Goal: Use online tool/utility: Utilize a website feature to perform a specific function

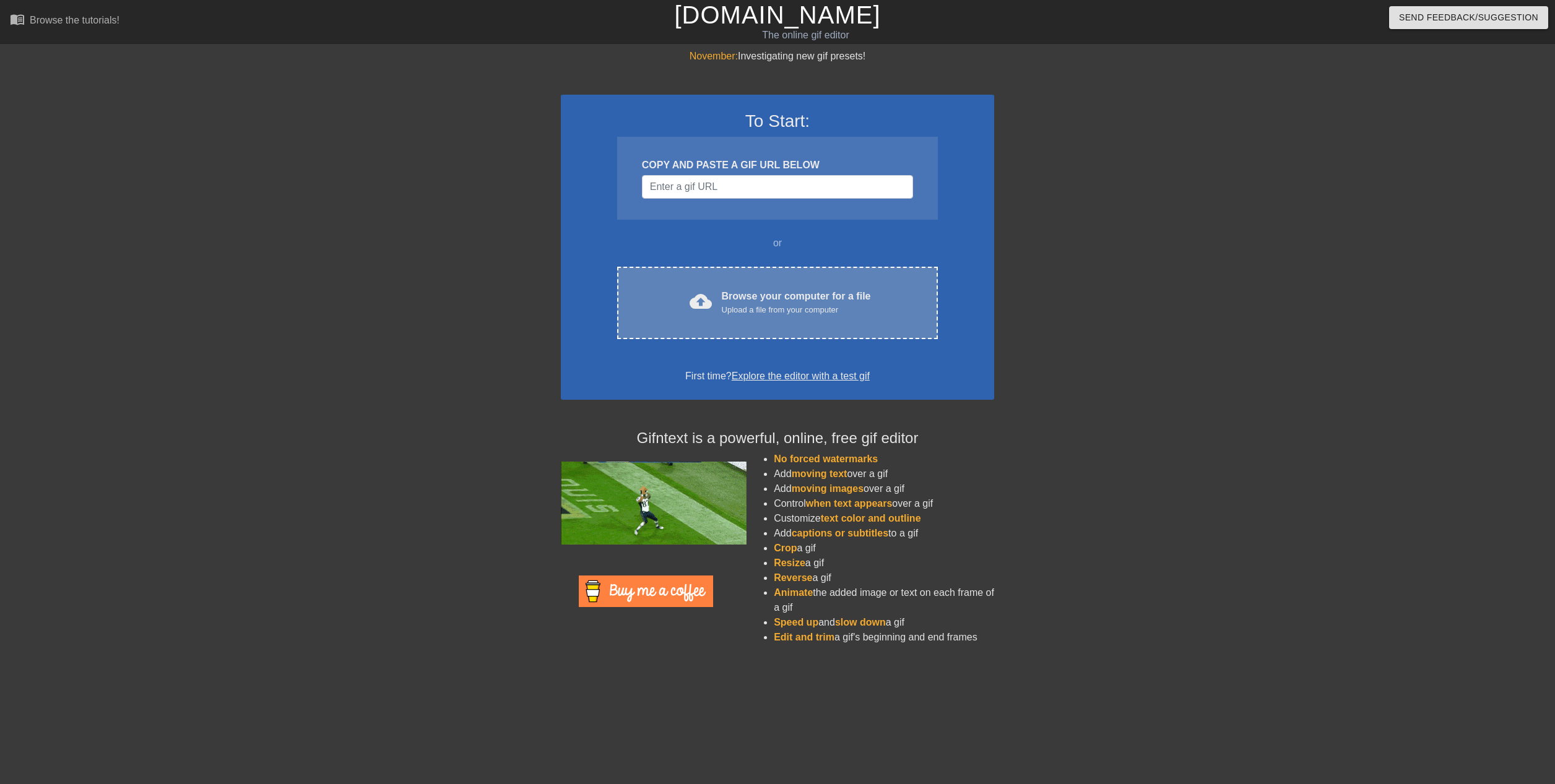
click at [749, 305] on div "Upload a file from your computer" at bounding box center [797, 310] width 149 height 12
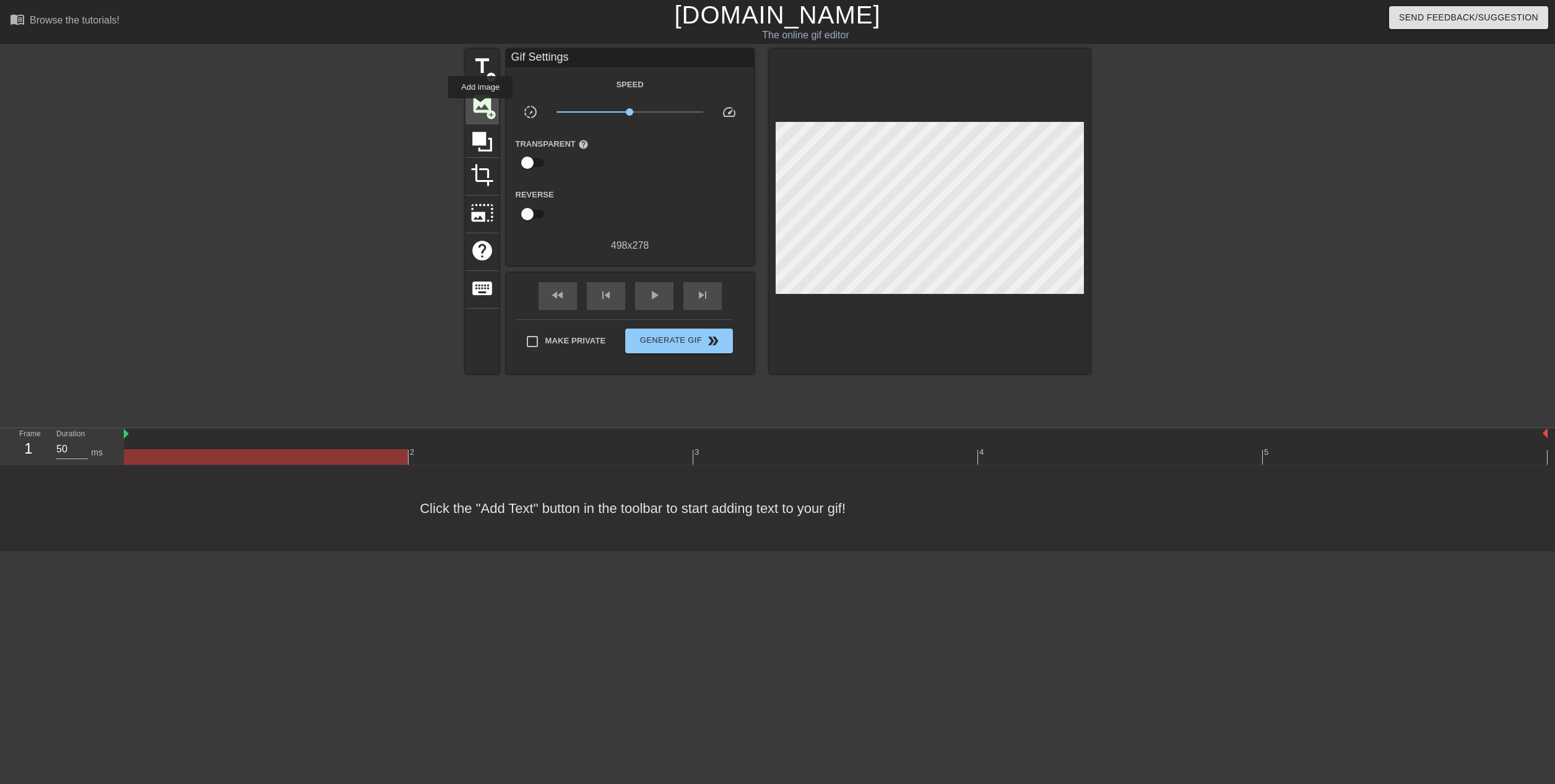
click at [480, 107] on span "image" at bounding box center [482, 104] width 23 height 23
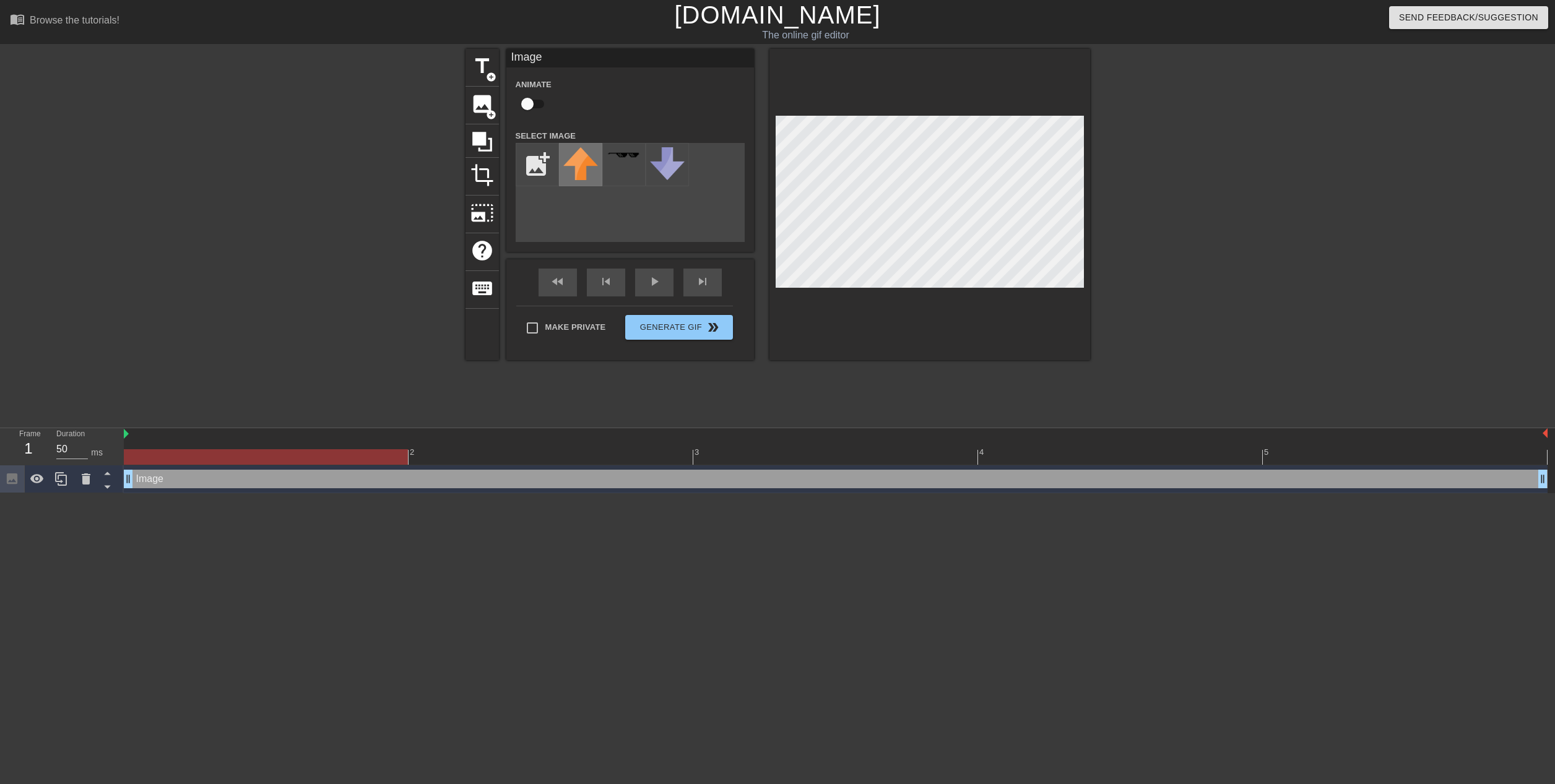
click at [573, 170] on img at bounding box center [580, 164] width 35 height 33
click at [171, 449] on div at bounding box center [266, 457] width 284 height 16
click at [204, 470] on div "Image drag_handle drag_handle" at bounding box center [836, 479] width 1424 height 18
click at [187, 470] on div "Image drag_handle drag_handle" at bounding box center [836, 479] width 1424 height 18
click at [186, 470] on div "Image drag_handle drag_handle" at bounding box center [836, 479] width 1424 height 18
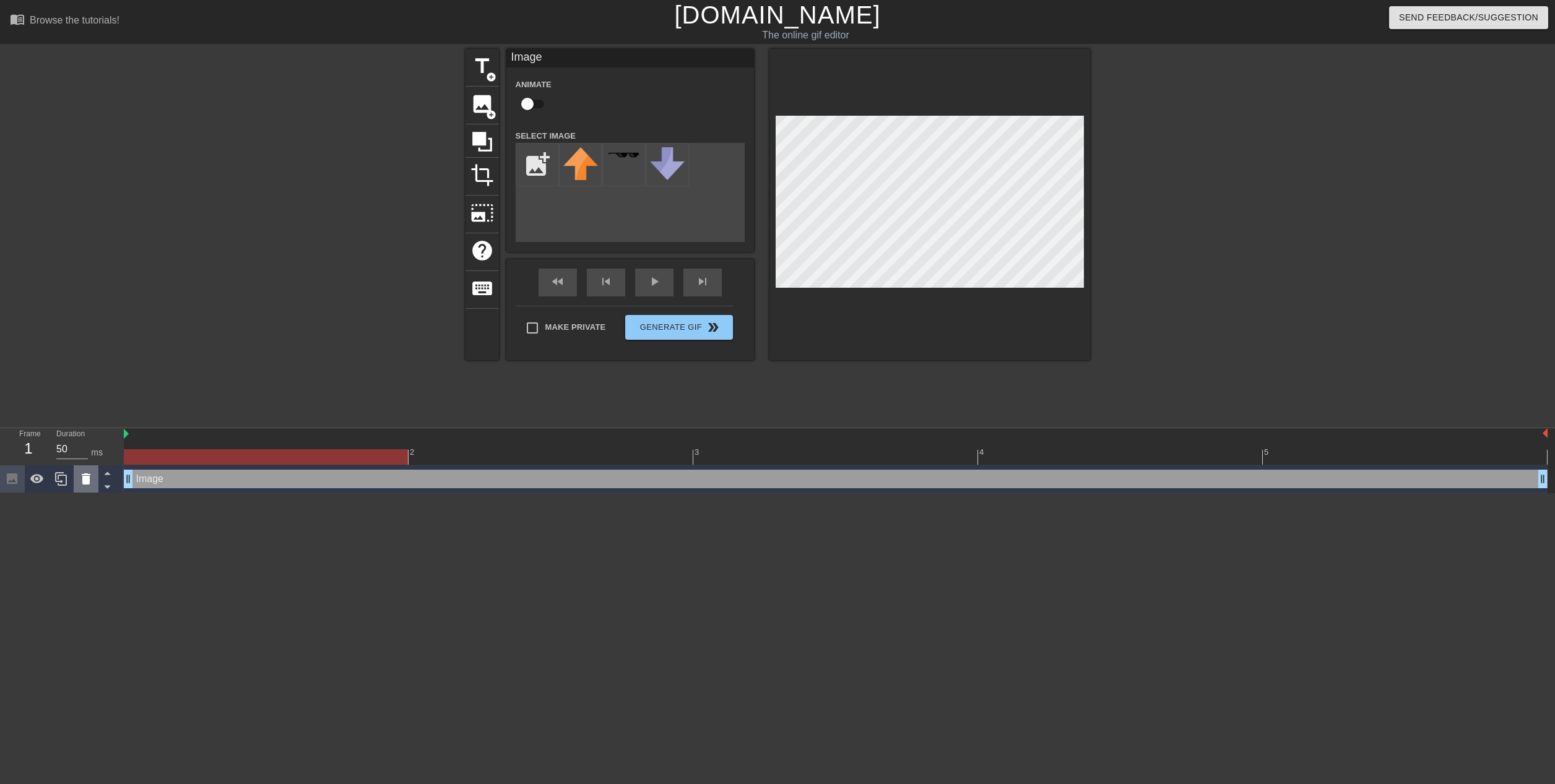
click at [86, 472] on icon at bounding box center [86, 479] width 15 height 15
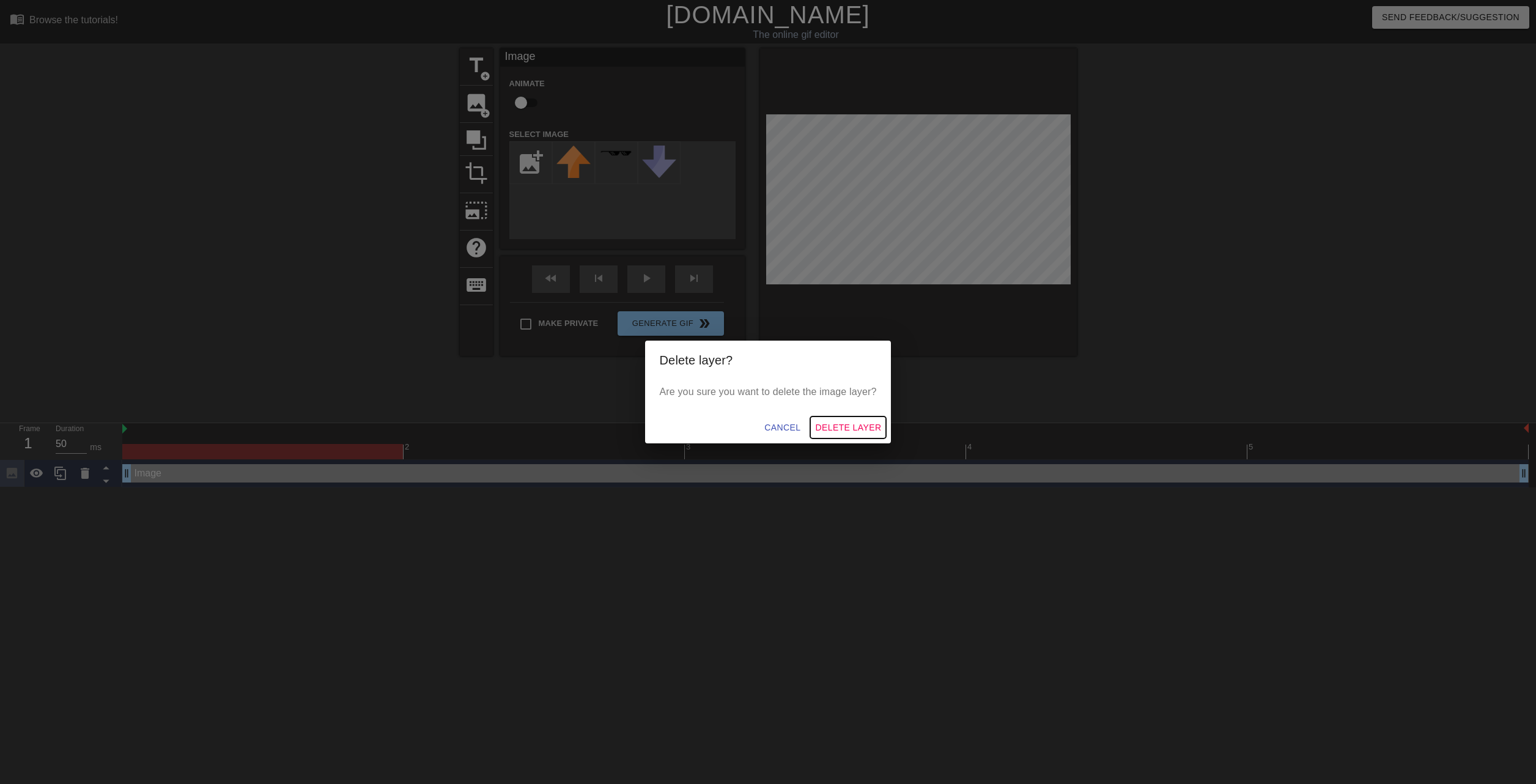
click at [859, 422] on span "Delete Layer" at bounding box center [849, 428] width 66 height 16
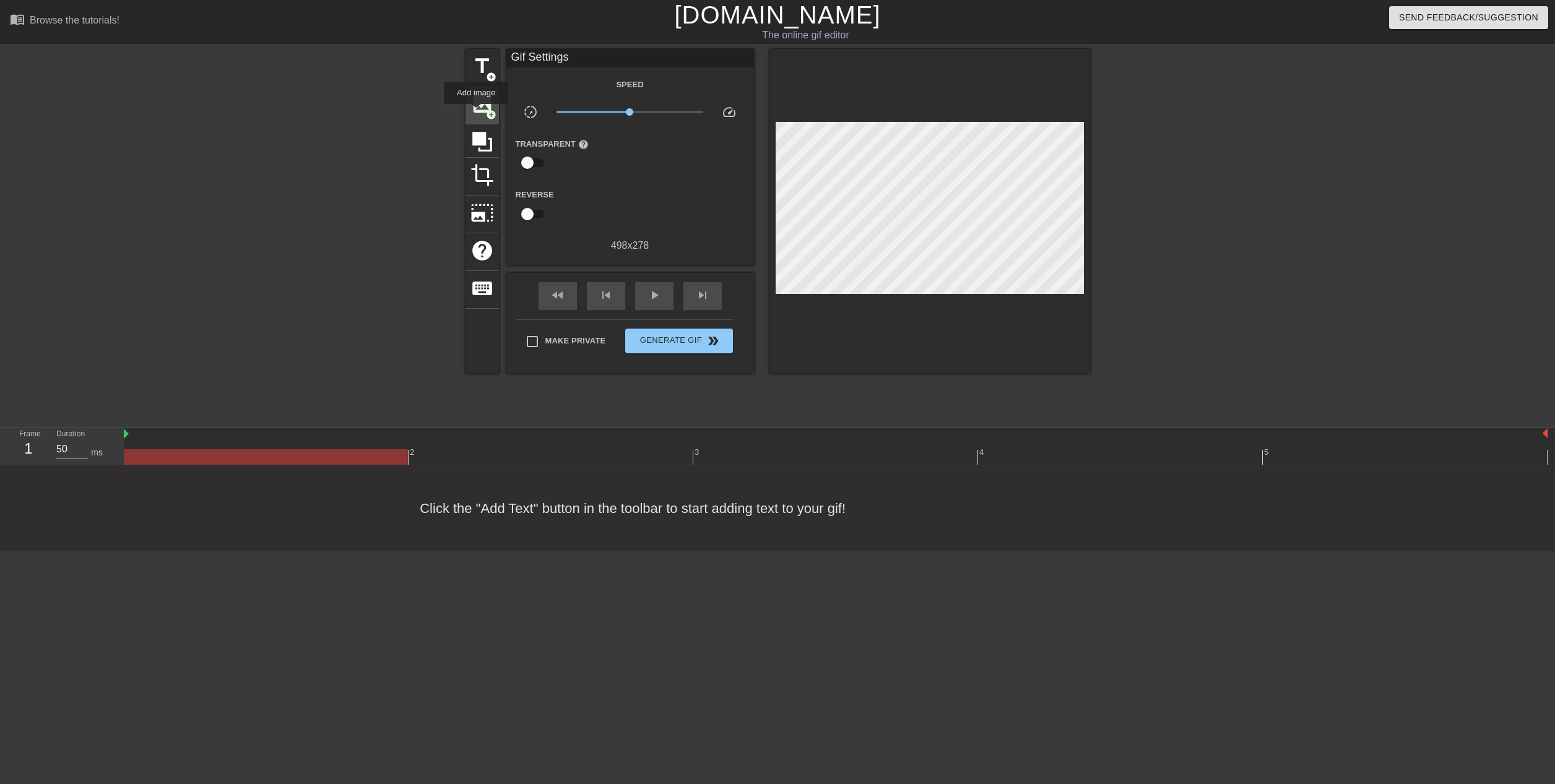
click at [476, 112] on span "image" at bounding box center [482, 104] width 23 height 23
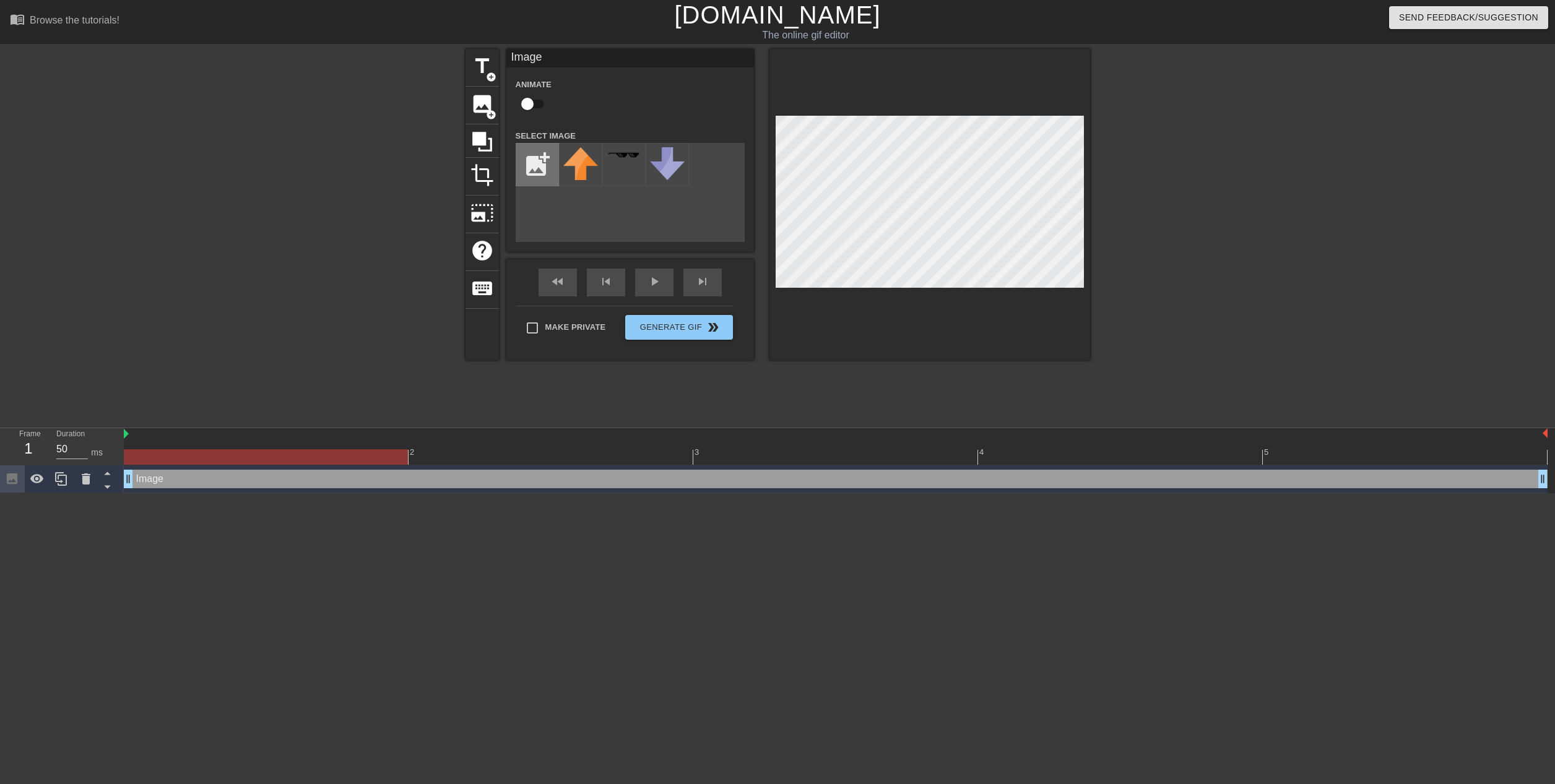
click at [534, 168] on input "file" at bounding box center [537, 164] width 42 height 42
click at [519, 170] on input "file" at bounding box center [537, 164] width 42 height 42
type input "C:\fakepath\1305242797393055927.webp"
click at [217, 470] on div "Image drag_handle drag_handle" at bounding box center [836, 479] width 1424 height 18
click at [88, 473] on icon at bounding box center [86, 479] width 9 height 11
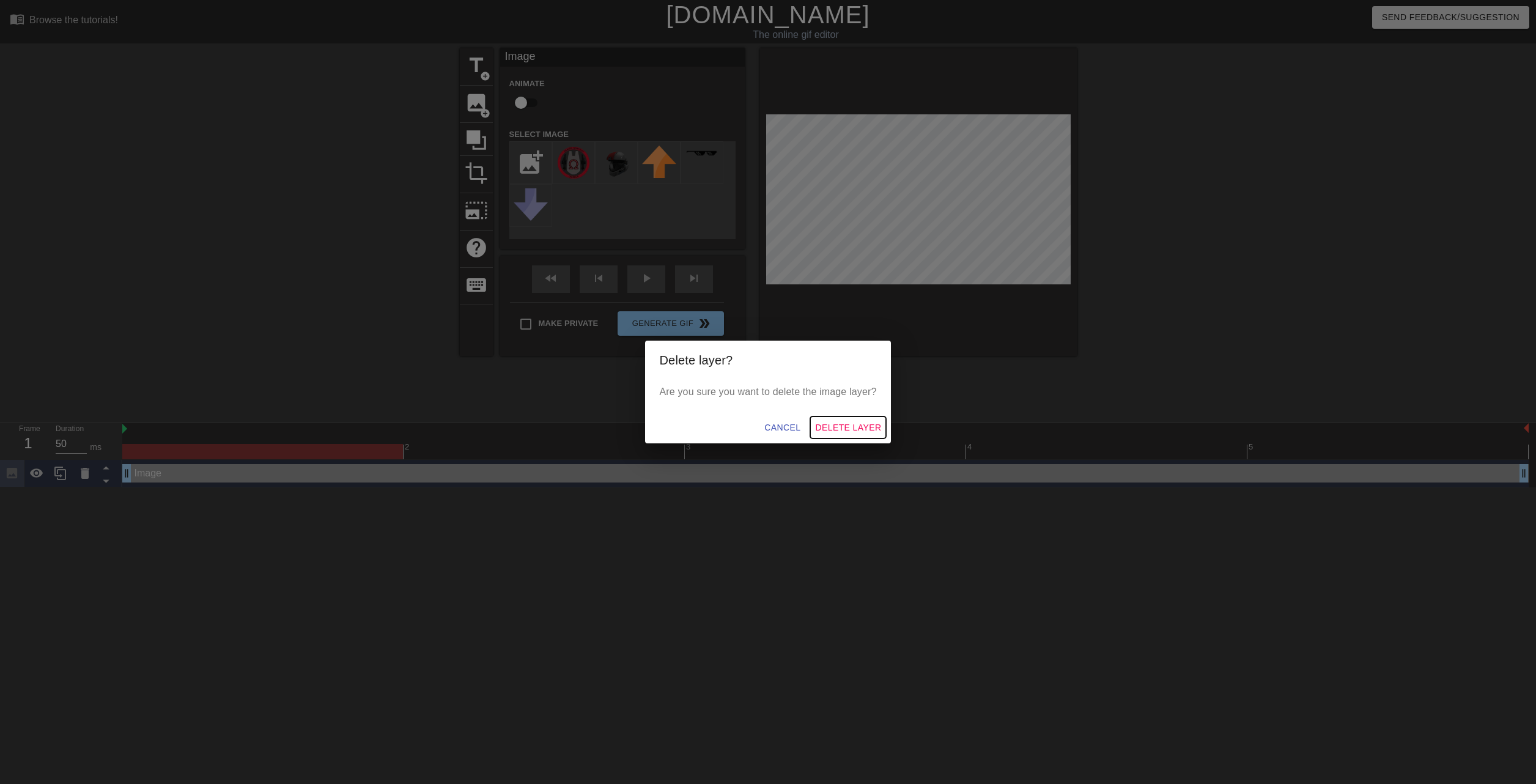
click at [824, 417] on button "Delete Layer" at bounding box center [848, 427] width 76 height 22
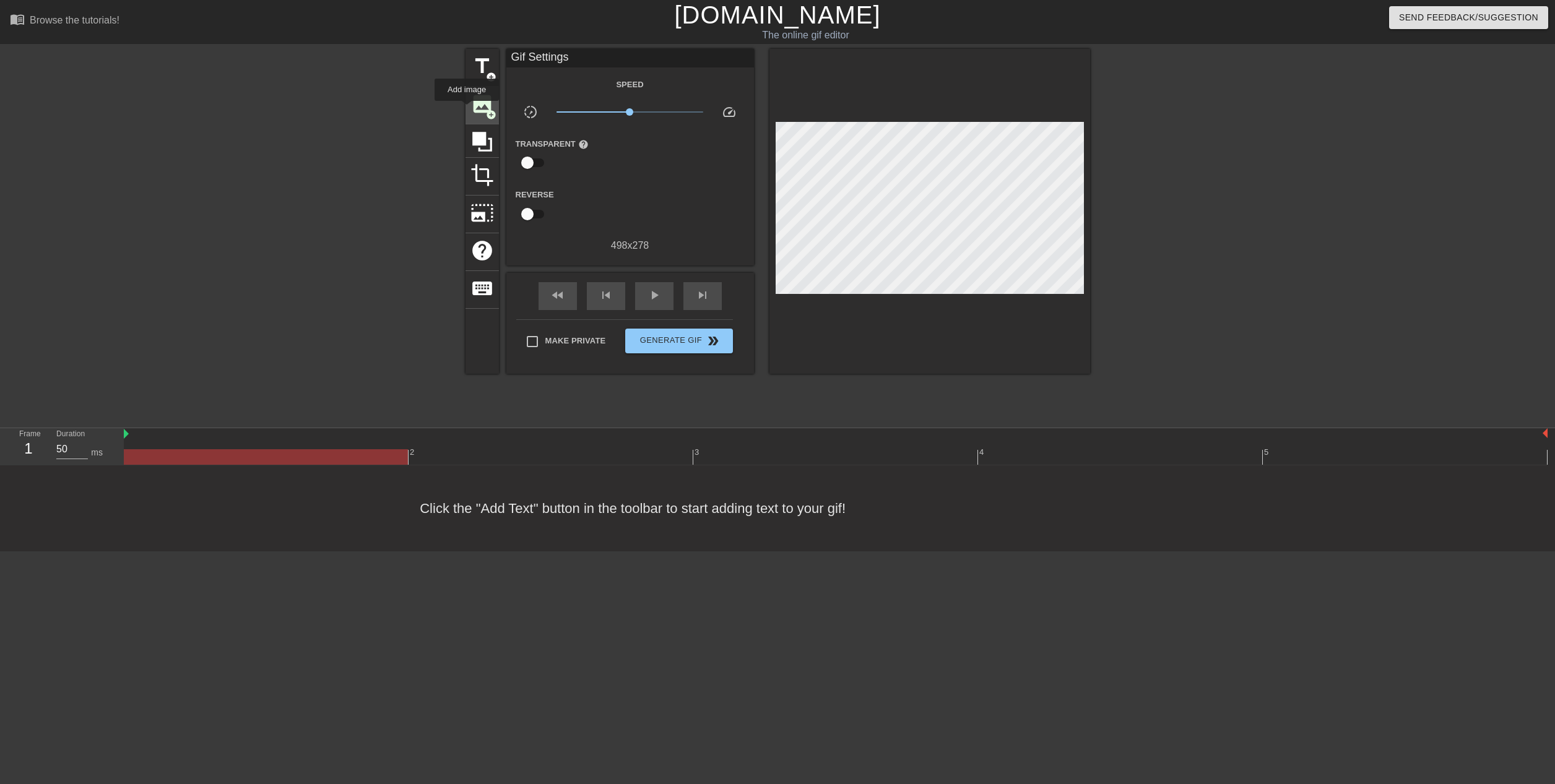
click at [471, 110] on span "image" at bounding box center [482, 104] width 23 height 23
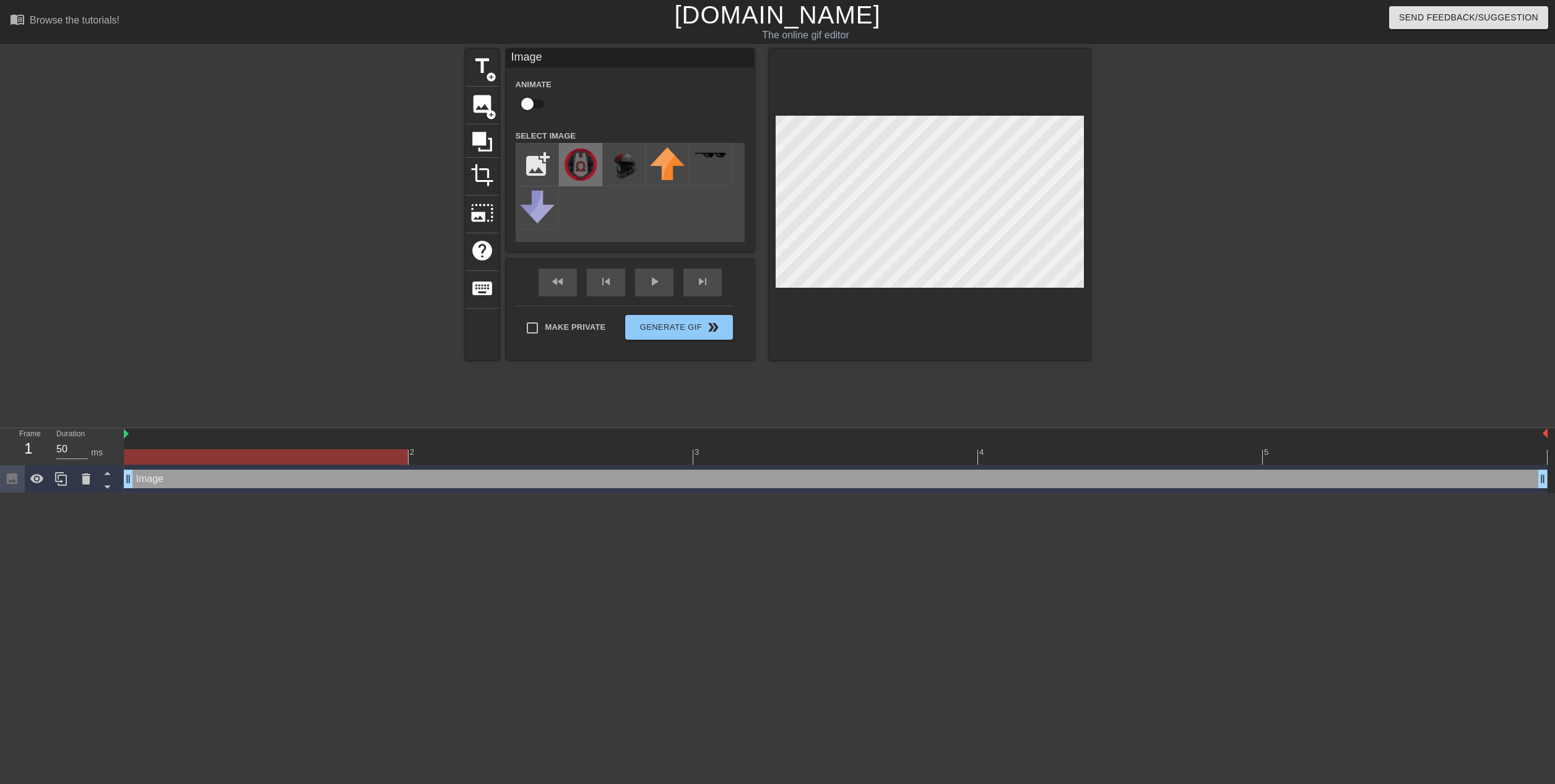
click at [573, 162] on img at bounding box center [580, 164] width 35 height 35
click at [1125, 240] on div "title add_circle image add_circle crop photo_size_select_large help keyboard Im…" at bounding box center [778, 234] width 1555 height 371
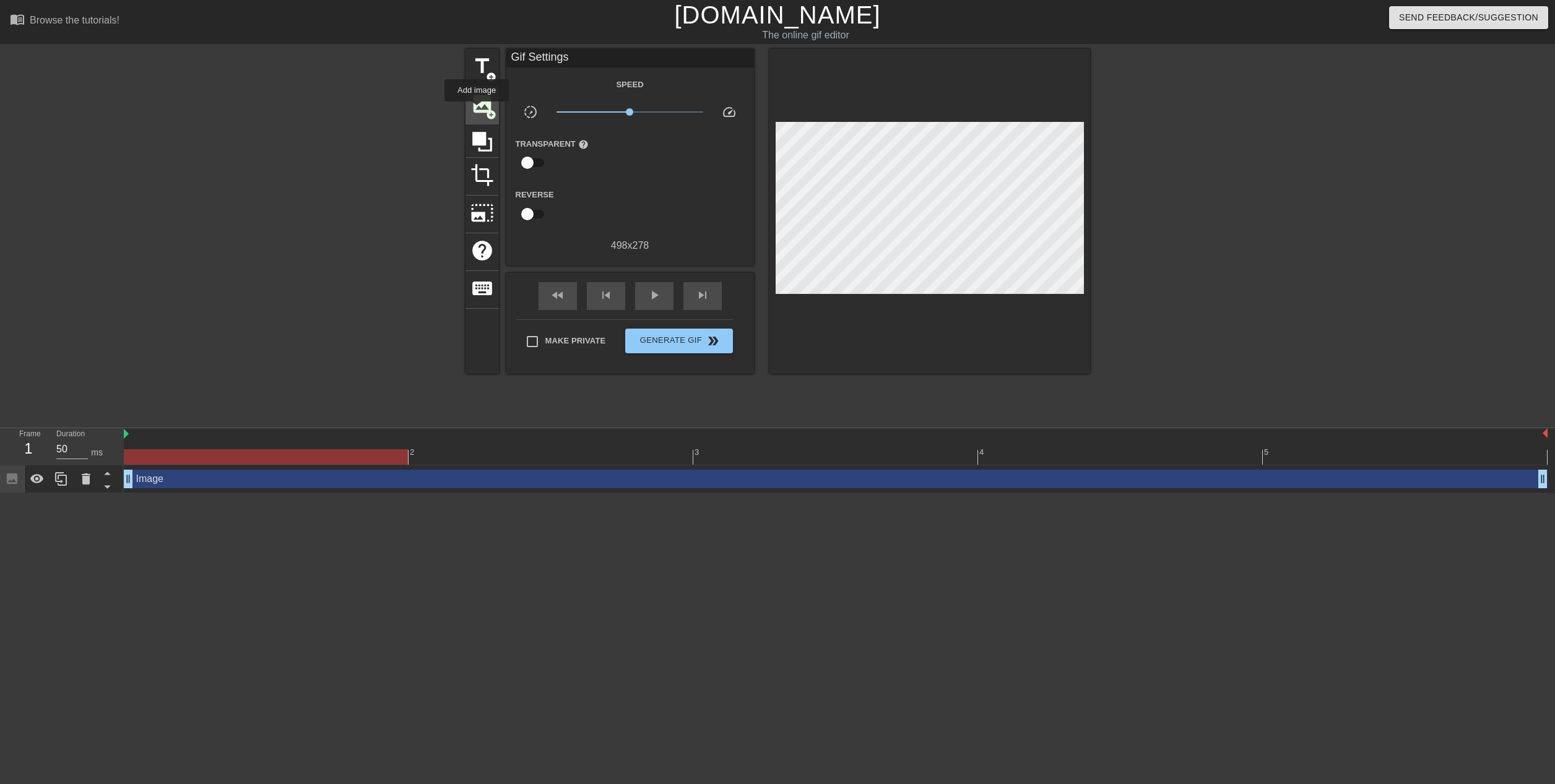
click at [477, 110] on span "image" at bounding box center [482, 104] width 23 height 23
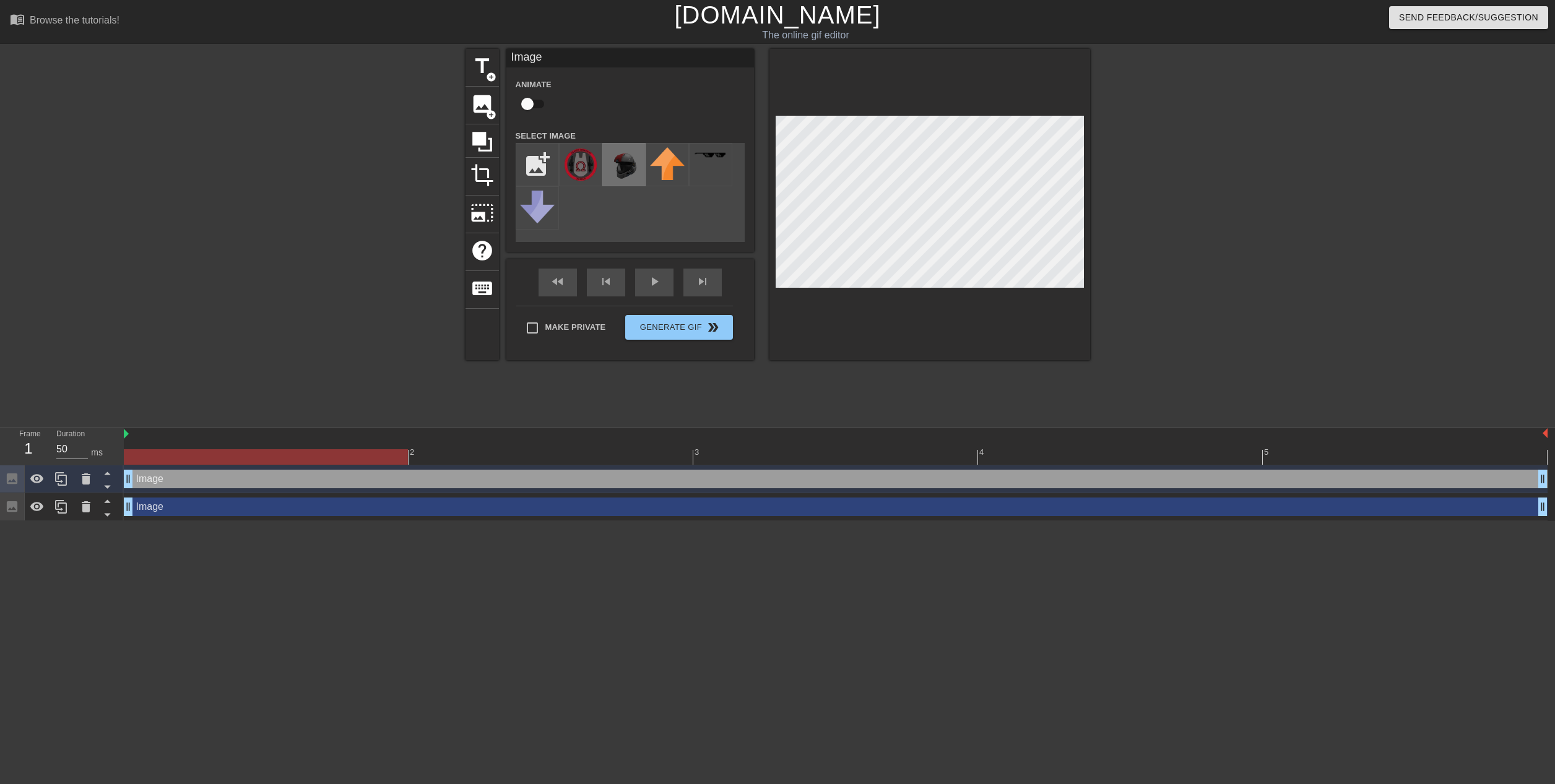
click at [621, 167] on img at bounding box center [624, 164] width 35 height 35
click at [658, 338] on button "Generate Gif double_arrow" at bounding box center [679, 327] width 107 height 25
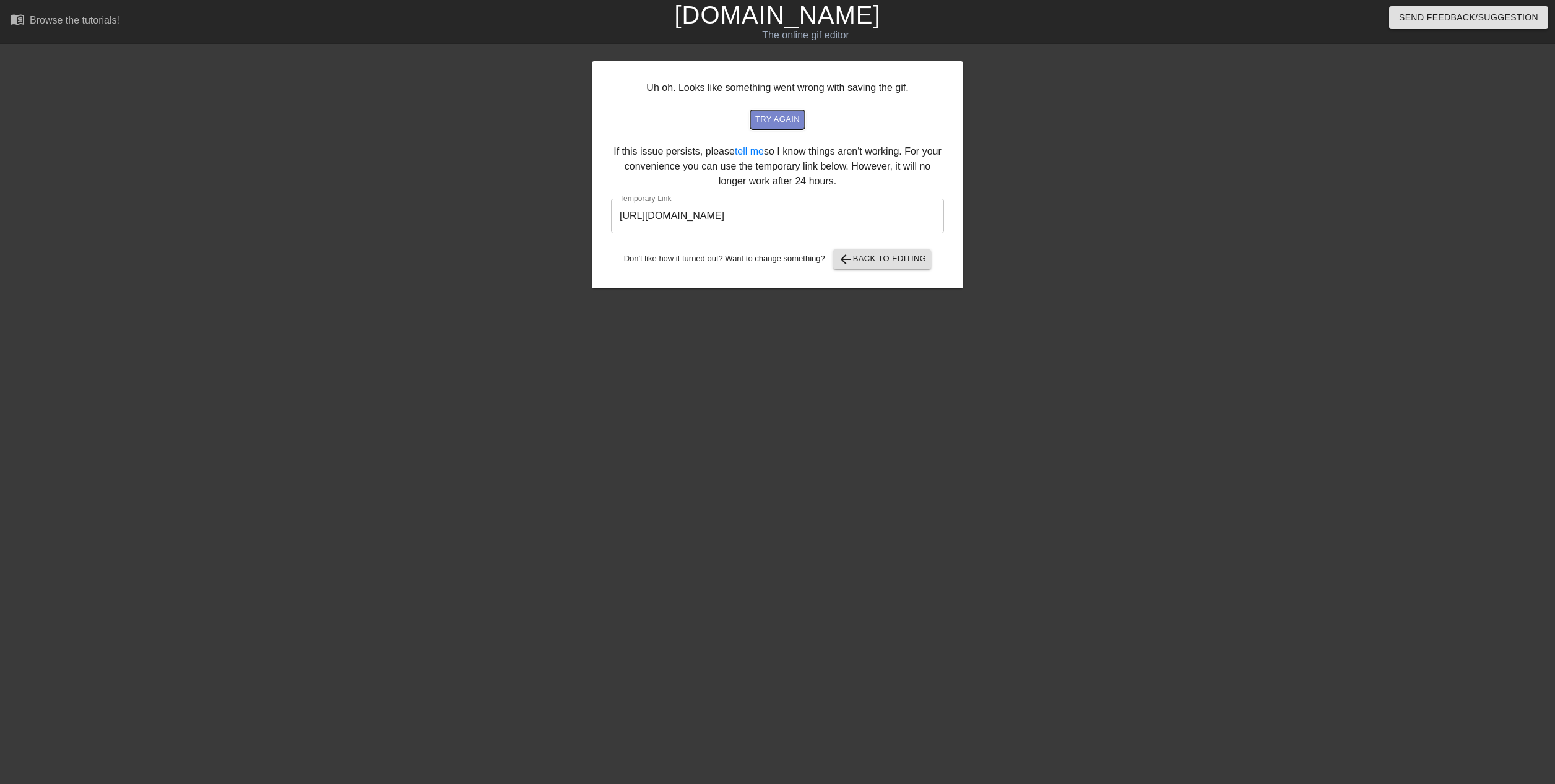
click at [780, 120] on span "try again" at bounding box center [778, 119] width 45 height 14
click at [801, 223] on input "[URL][DOMAIN_NAME]" at bounding box center [778, 216] width 333 height 35
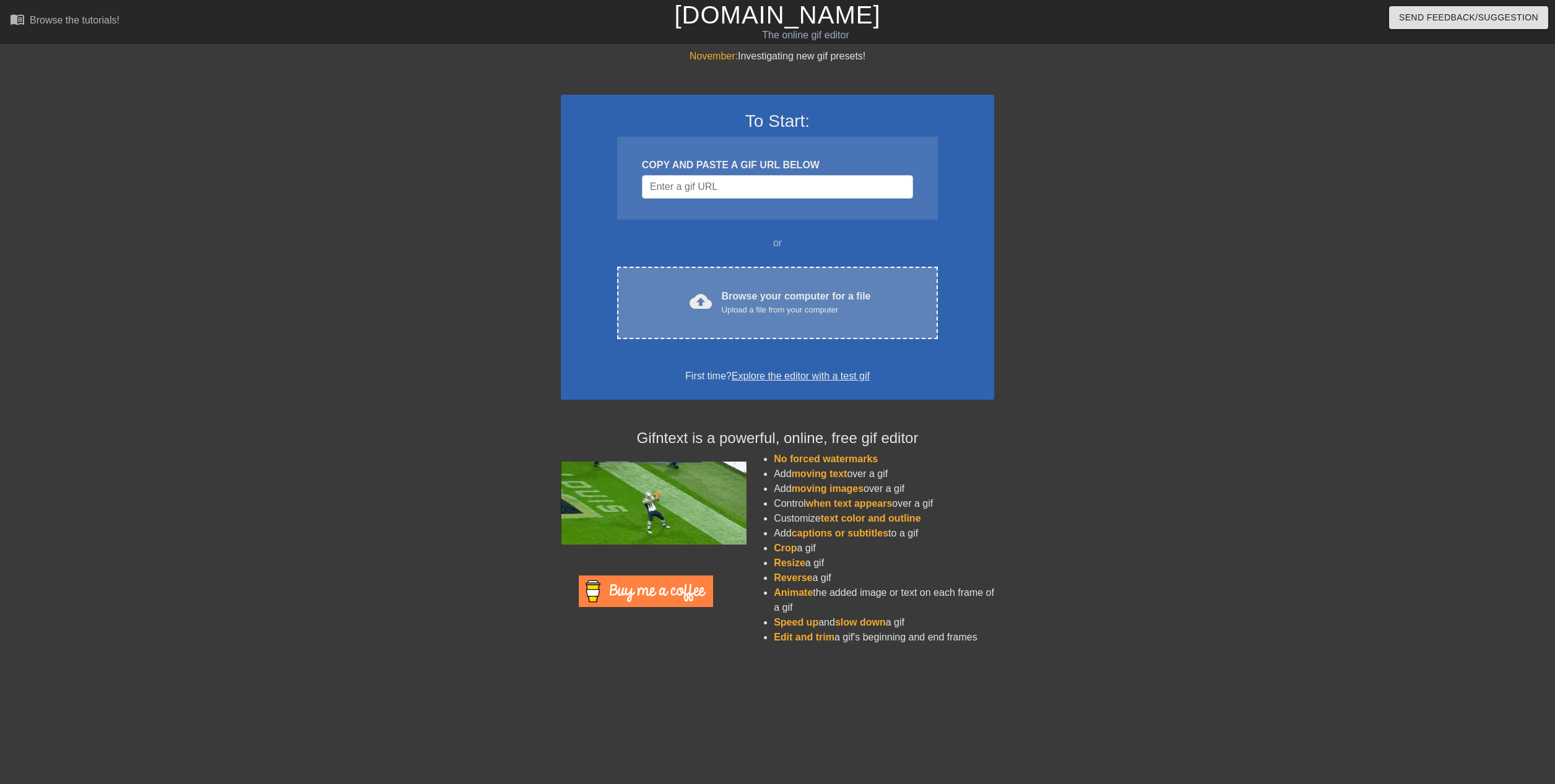
click at [762, 307] on div "Upload a file from your computer" at bounding box center [797, 310] width 149 height 12
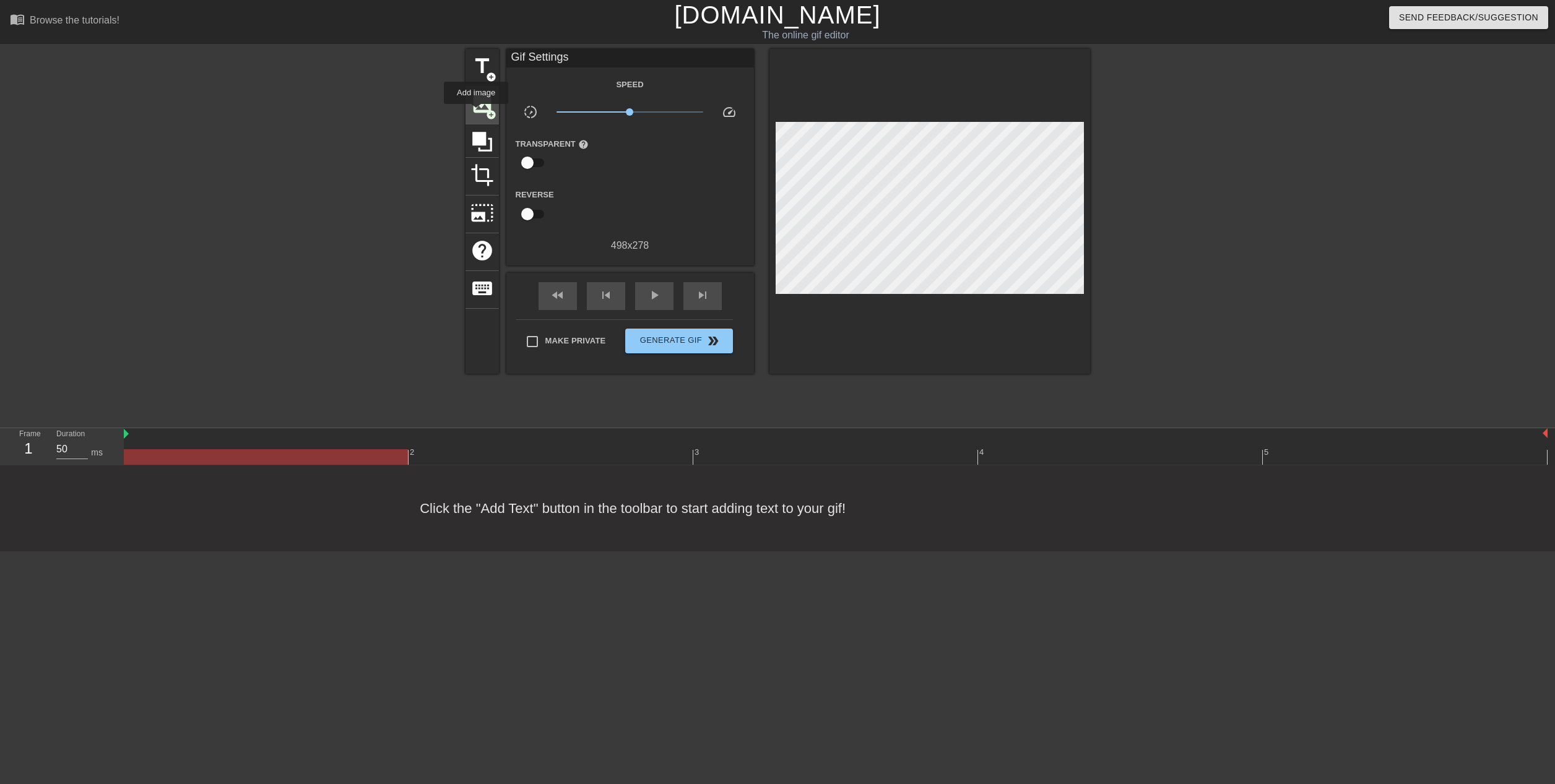
click at [476, 111] on span "image" at bounding box center [482, 104] width 23 height 23
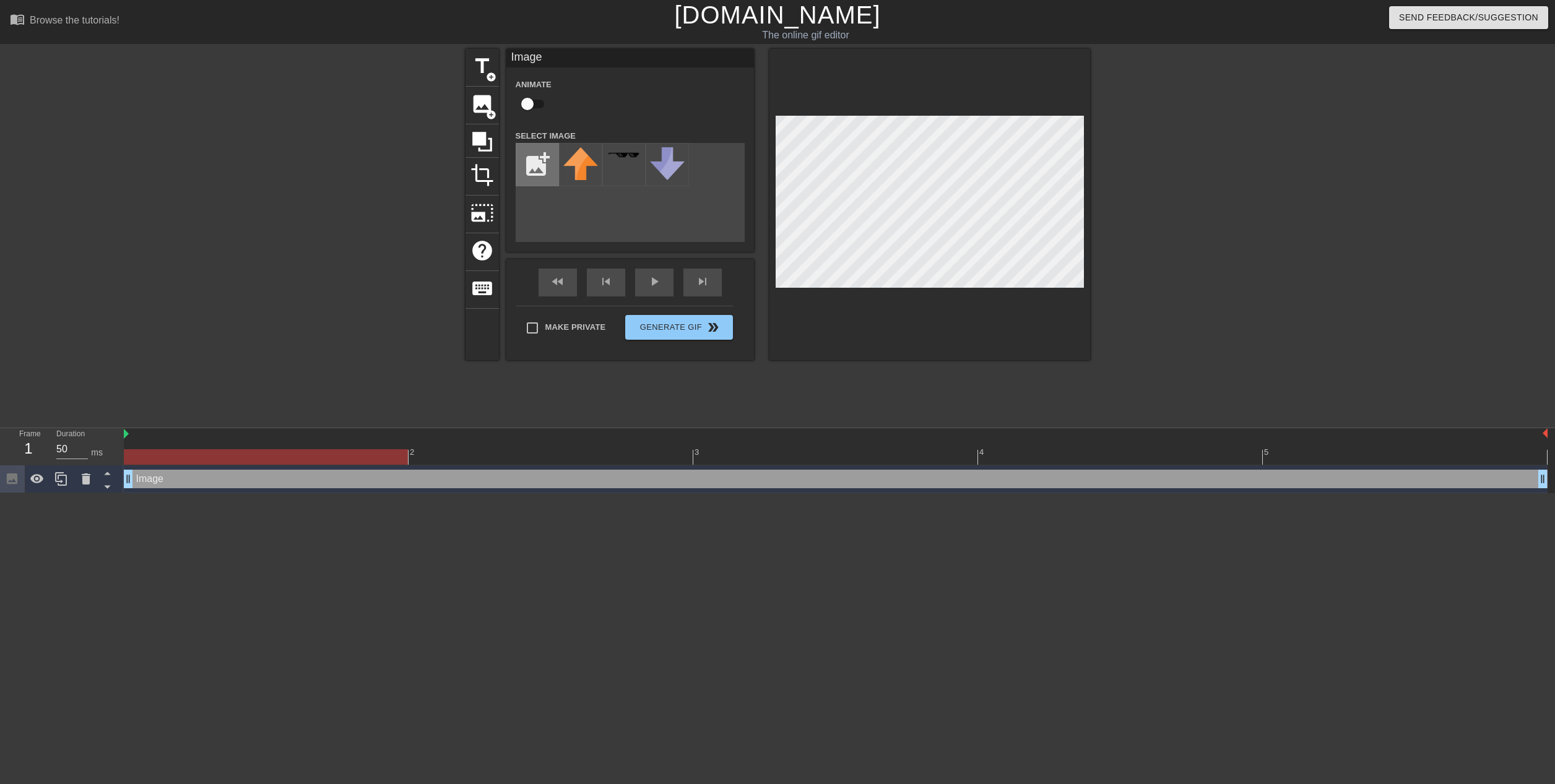
click at [527, 164] on input "file" at bounding box center [537, 164] width 42 height 42
click at [538, 177] on input "file" at bounding box center [537, 164] width 42 height 42
type input "C:\fakepath\noFilter.png"
click at [610, 175] on img at bounding box center [624, 164] width 35 height 35
click at [567, 173] on img at bounding box center [580, 164] width 35 height 35
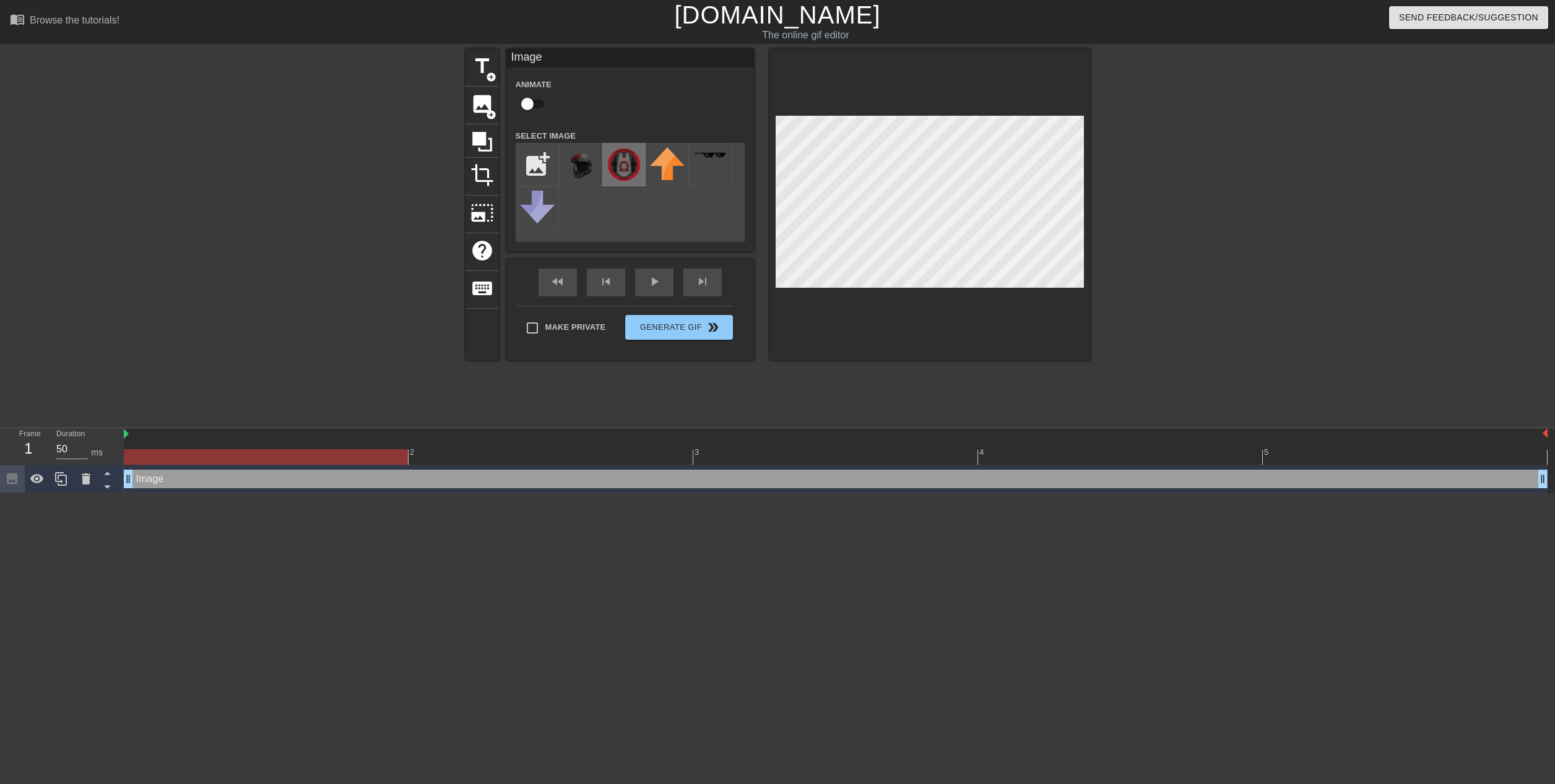
click at [622, 177] on img at bounding box center [624, 164] width 35 height 35
click at [543, 161] on input "file" at bounding box center [537, 164] width 42 height 42
click at [477, 114] on span "image" at bounding box center [482, 104] width 23 height 23
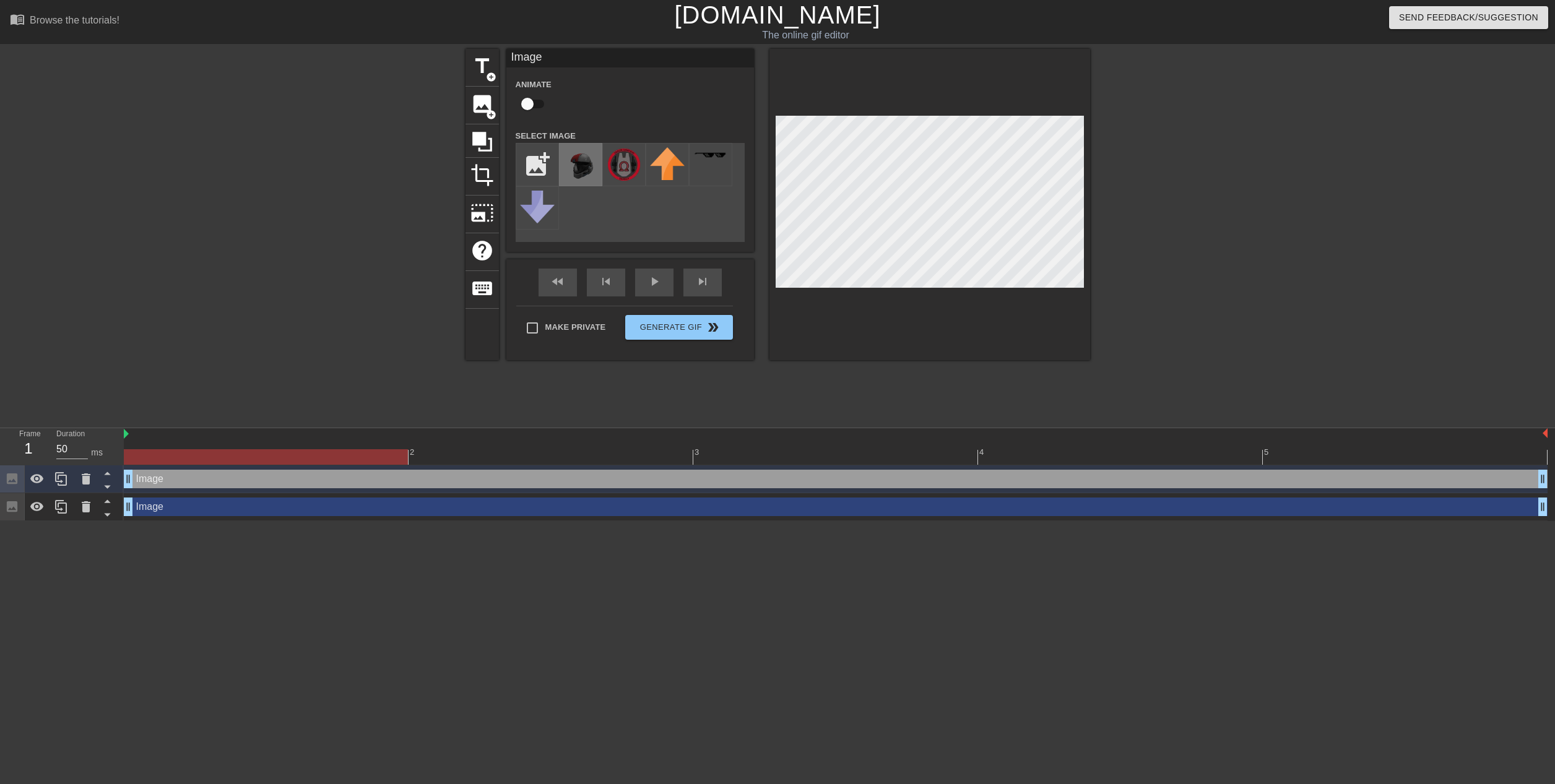
click at [568, 179] on img at bounding box center [580, 164] width 35 height 35
click at [688, 338] on button "Generate Gif double_arrow" at bounding box center [679, 327] width 107 height 25
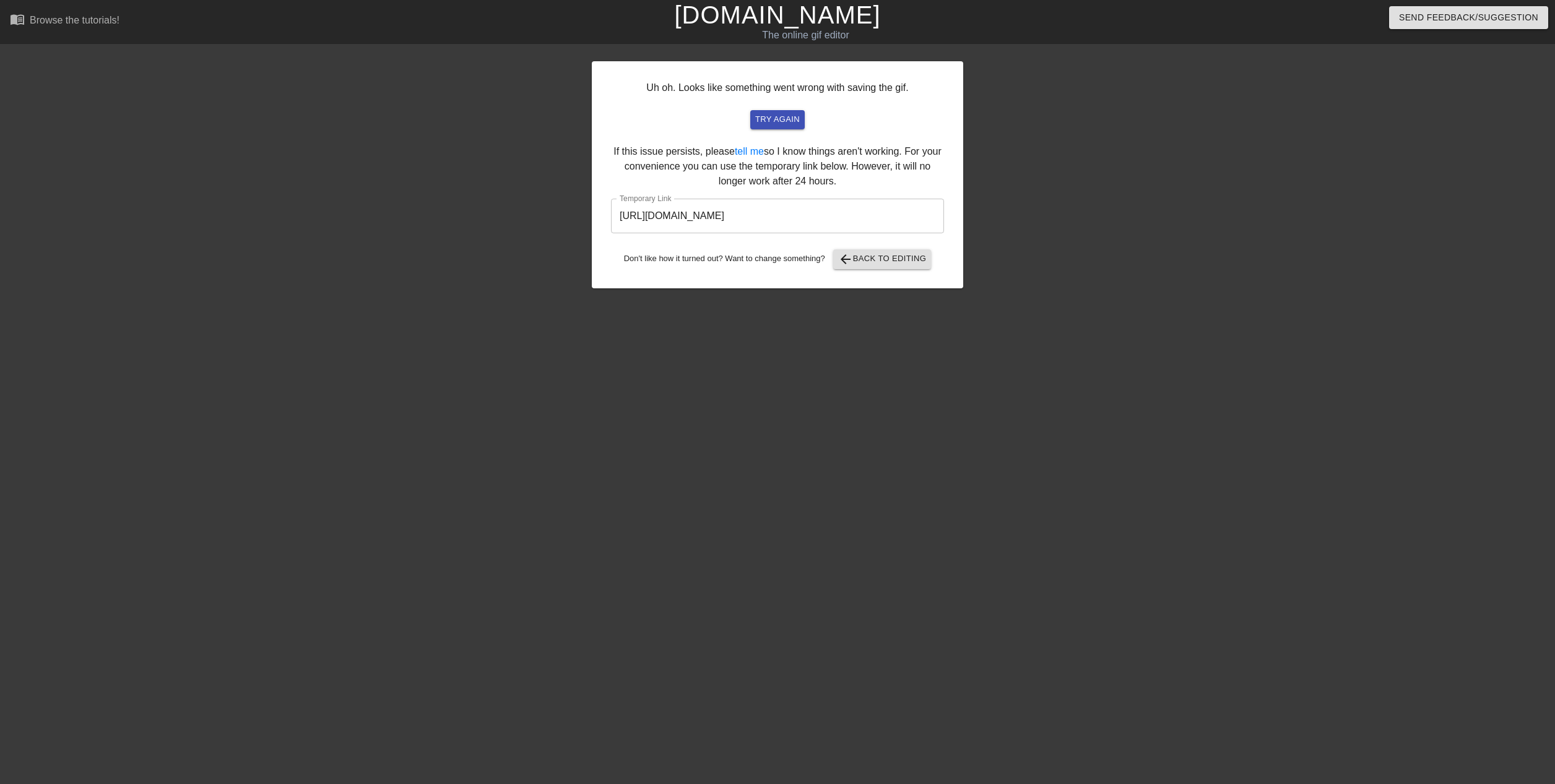
drag, startPoint x: 142, startPoint y: 77, endPoint x: 160, endPoint y: 84, distance: 19.3
